Goal: Task Accomplishment & Management: Use online tool/utility

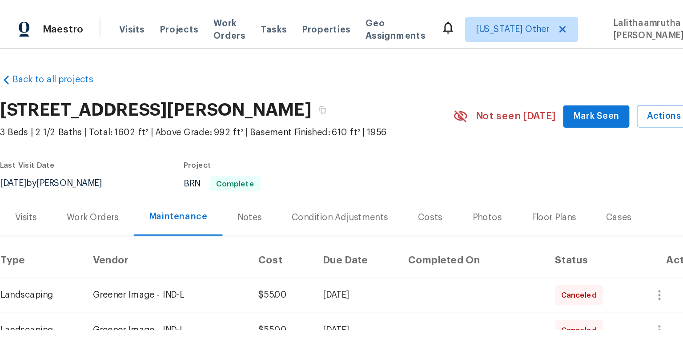
scroll to position [71, 0]
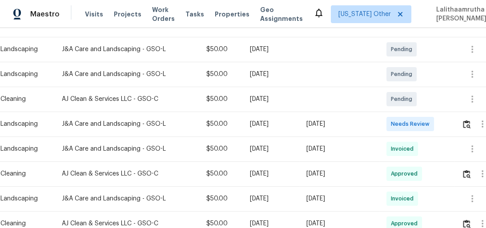
scroll to position [164, 0]
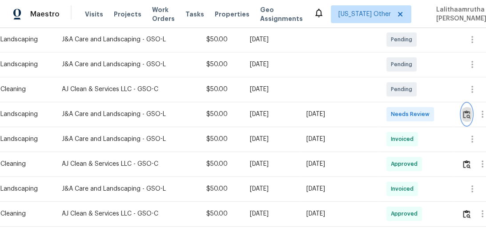
click at [470, 114] on img "button" at bounding box center [467, 114] width 8 height 8
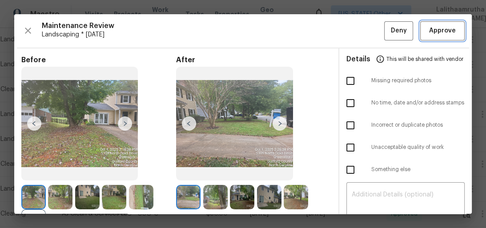
click at [434, 30] on span "Approve" at bounding box center [442, 30] width 27 height 11
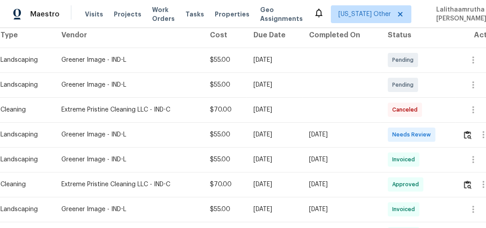
scroll to position [164, 0]
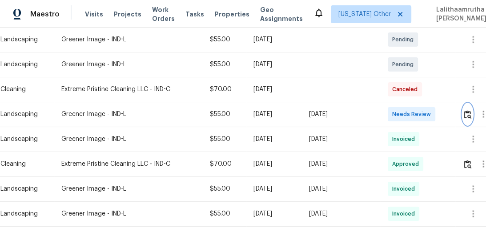
click at [469, 116] on img "button" at bounding box center [468, 114] width 8 height 8
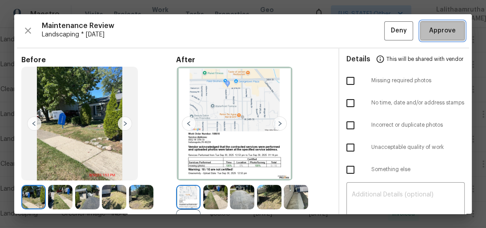
click at [442, 32] on span "Approve" at bounding box center [442, 30] width 27 height 11
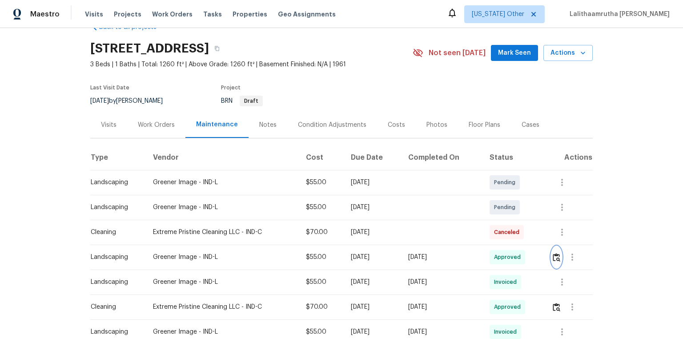
scroll to position [36, 0]
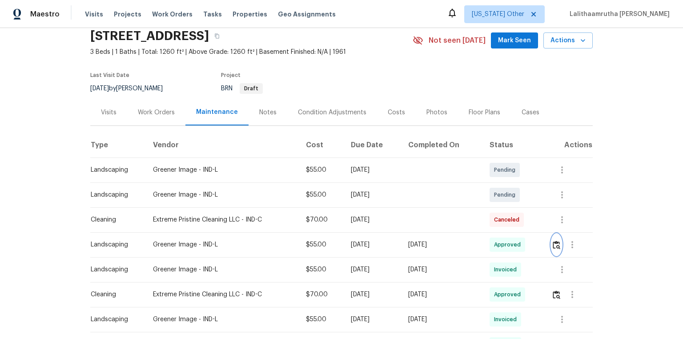
click at [485, 228] on img "button" at bounding box center [556, 244] width 8 height 8
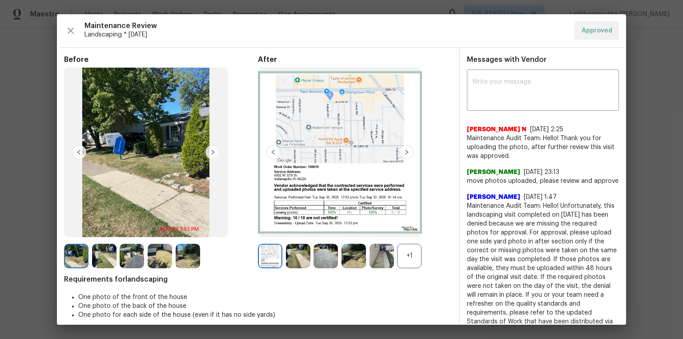
click at [405, 153] on img at bounding box center [406, 152] width 14 height 14
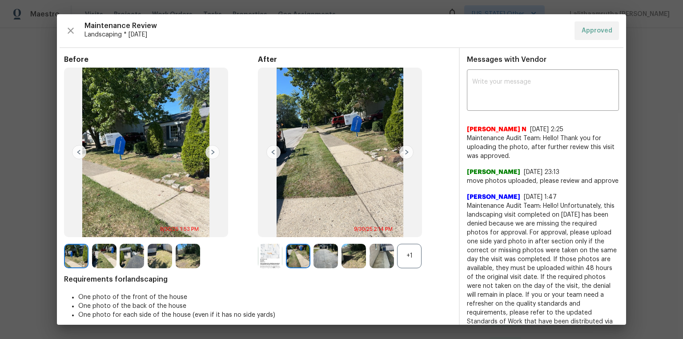
click at [405, 153] on img at bounding box center [406, 152] width 14 height 14
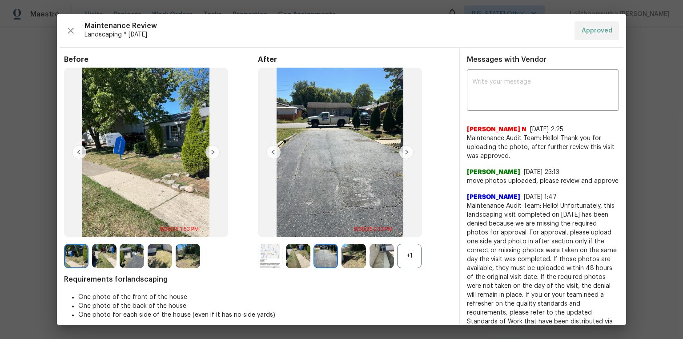
click at [405, 153] on img at bounding box center [406, 152] width 14 height 14
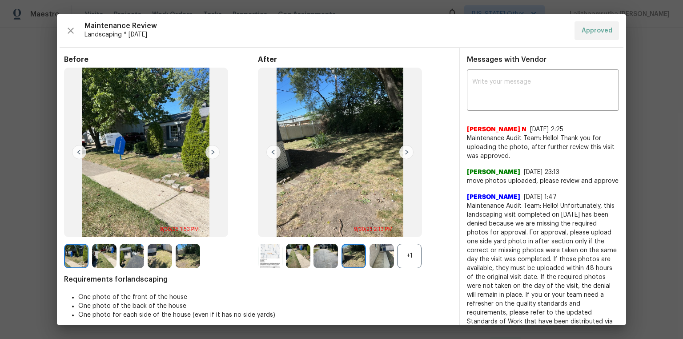
click at [405, 153] on img at bounding box center [406, 152] width 14 height 14
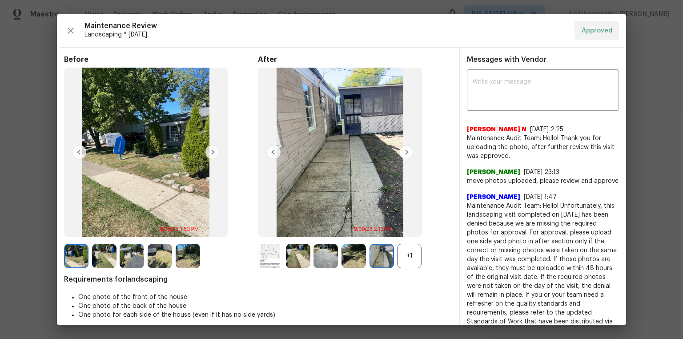
click at [405, 153] on img at bounding box center [406, 152] width 14 height 14
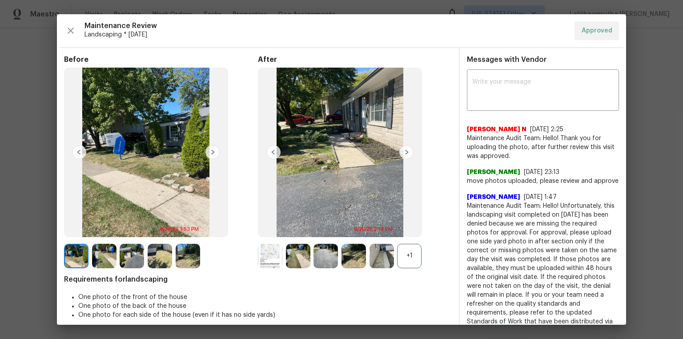
click at [405, 153] on img at bounding box center [406, 152] width 14 height 14
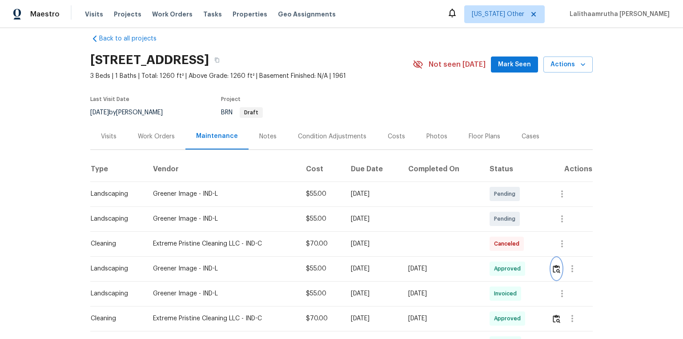
scroll to position [0, 0]
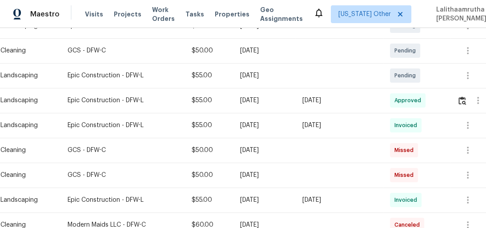
scroll to position [178, 0]
